Goal: Task Accomplishment & Management: Use online tool/utility

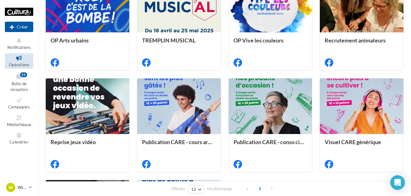
scroll to position [51, 0]
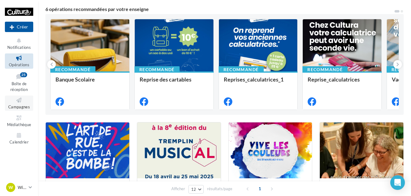
click at [17, 101] on icon at bounding box center [19, 100] width 25 height 7
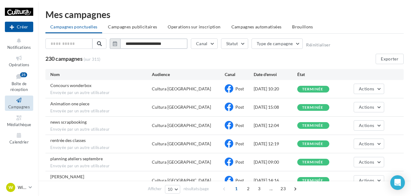
click at [170, 43] on input "**********" at bounding box center [153, 43] width 67 height 10
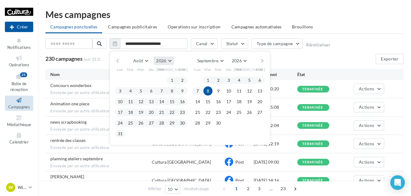
click at [165, 61] on span "2026" at bounding box center [161, 60] width 10 height 5
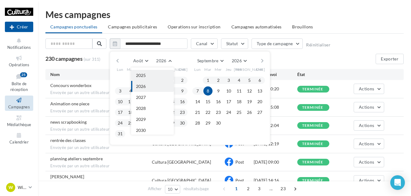
click at [146, 72] on button "2025" at bounding box center [152, 75] width 43 height 11
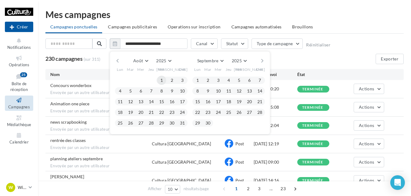
click at [163, 80] on button "1" at bounding box center [161, 80] width 9 height 9
click at [182, 123] on button "31" at bounding box center [182, 122] width 9 height 9
type input "**********"
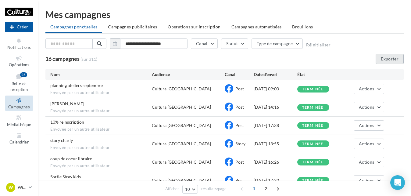
click at [393, 56] on button "Exporter" at bounding box center [389, 59] width 28 height 10
click at [26, 185] on p "Wittenheim" at bounding box center [22, 187] width 9 height 6
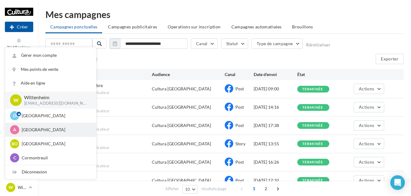
click at [35, 124] on div "A Auxerre [EMAIL_ADDRESS][DOMAIN_NAME]" at bounding box center [50, 129] width 91 height 14
click at [35, 133] on div "A Auxerre [EMAIL_ADDRESS][DOMAIN_NAME]" at bounding box center [50, 129] width 81 height 9
